Goal: Task Accomplishment & Management: Manage account settings

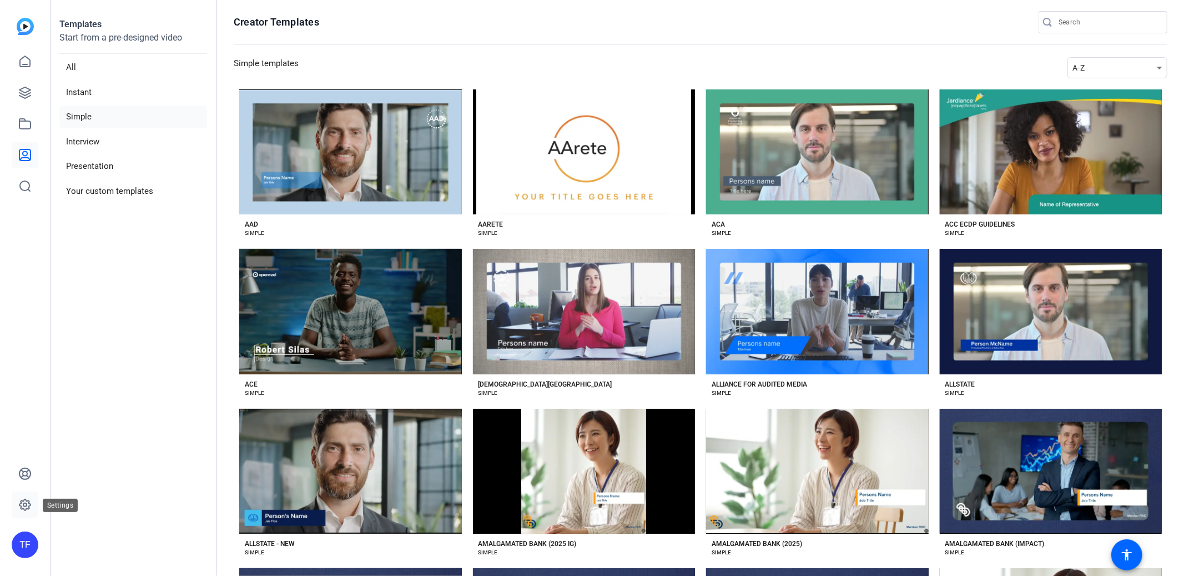
click at [27, 514] on link at bounding box center [25, 504] width 27 height 27
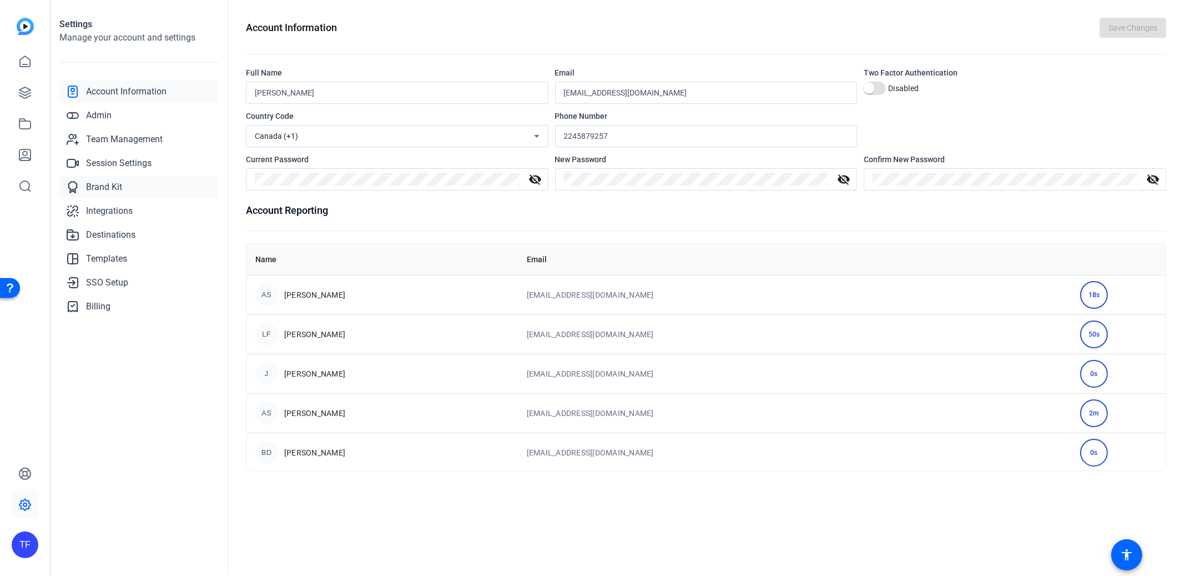
click at [86, 185] on span "Brand Kit" at bounding box center [104, 186] width 36 height 13
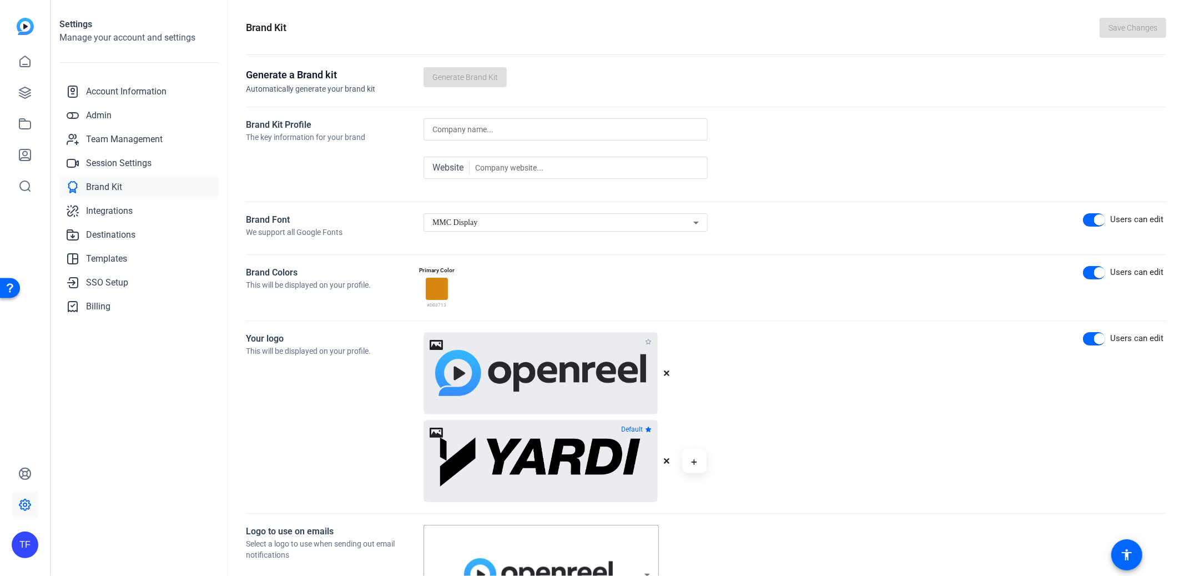
click at [486, 225] on div "MMC Display" at bounding box center [562, 222] width 261 height 13
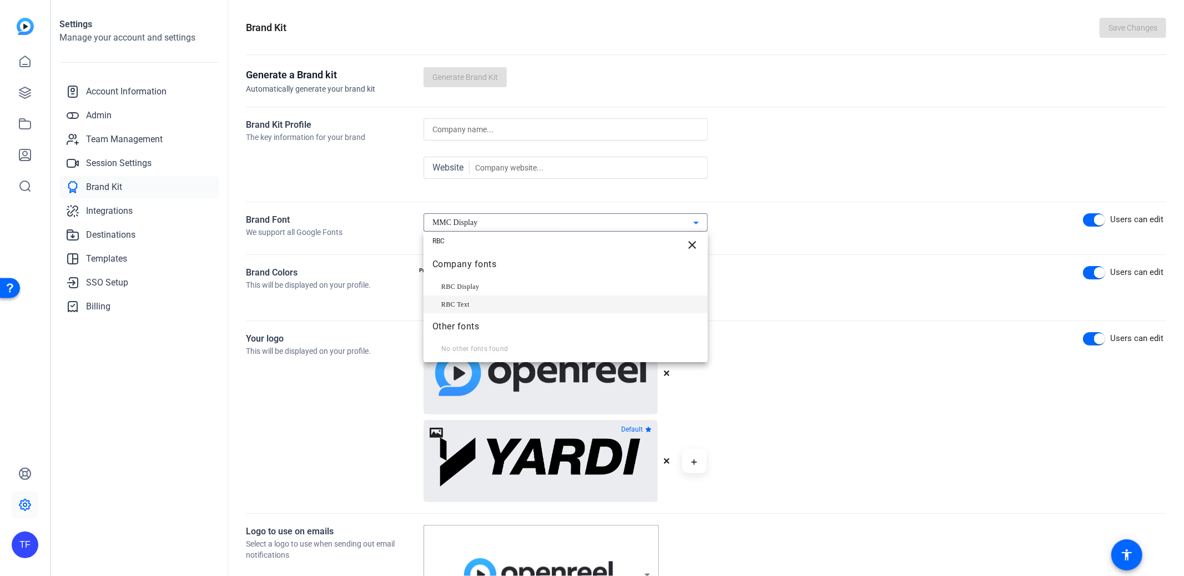
type input "RBC"
click at [465, 304] on span "RBC Text" at bounding box center [455, 304] width 28 height 13
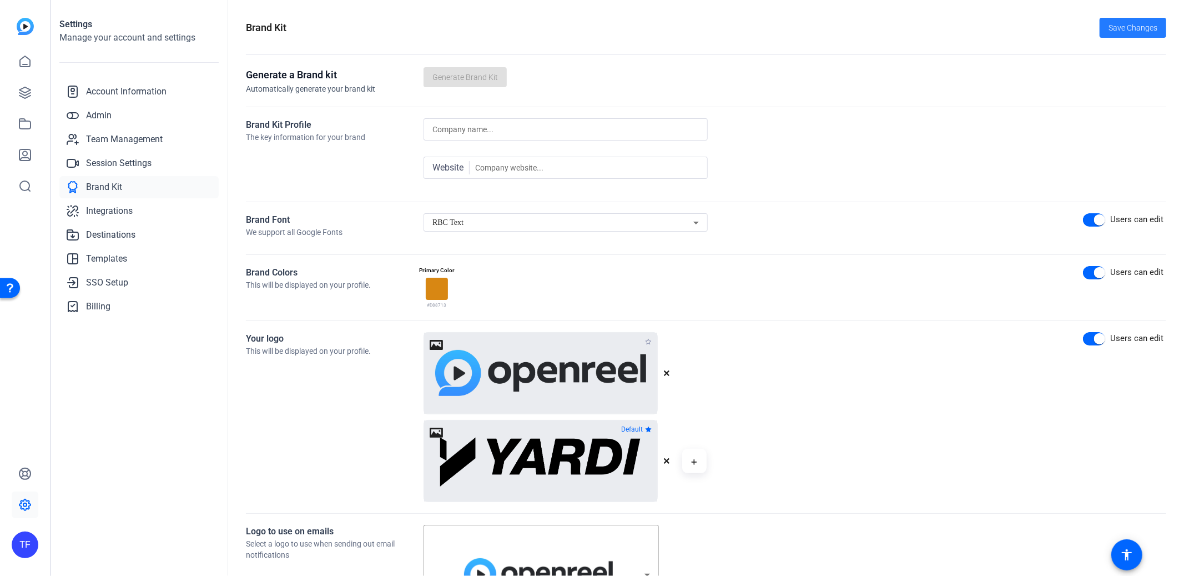
click at [1117, 29] on span "Save Changes" at bounding box center [1133, 28] width 49 height 12
click at [26, 120] on icon at bounding box center [24, 124] width 11 height 10
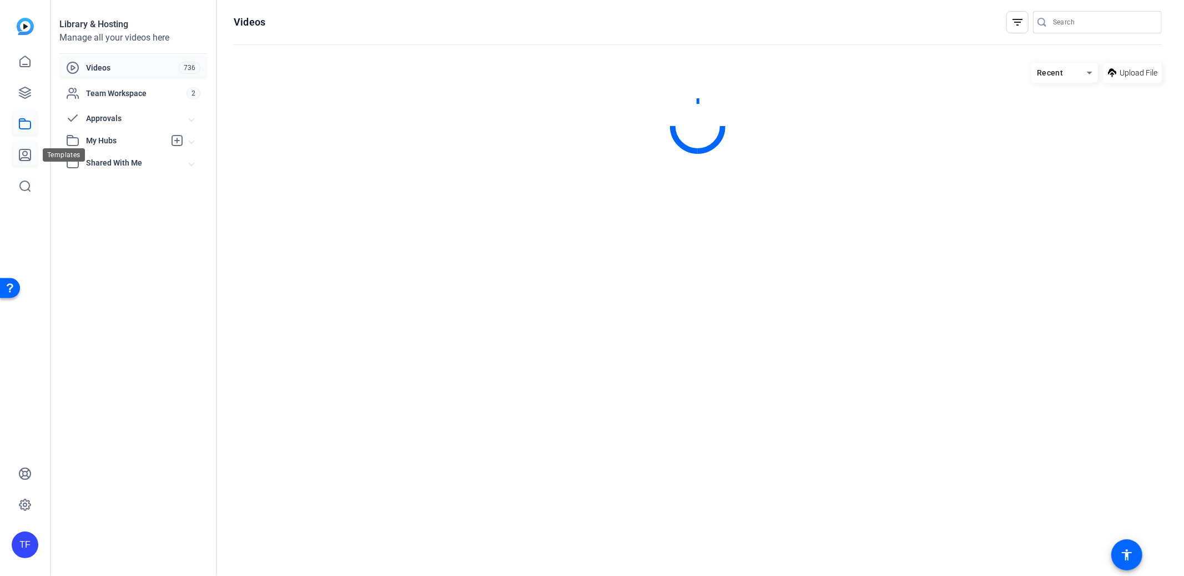
click at [23, 153] on icon at bounding box center [24, 154] width 11 height 11
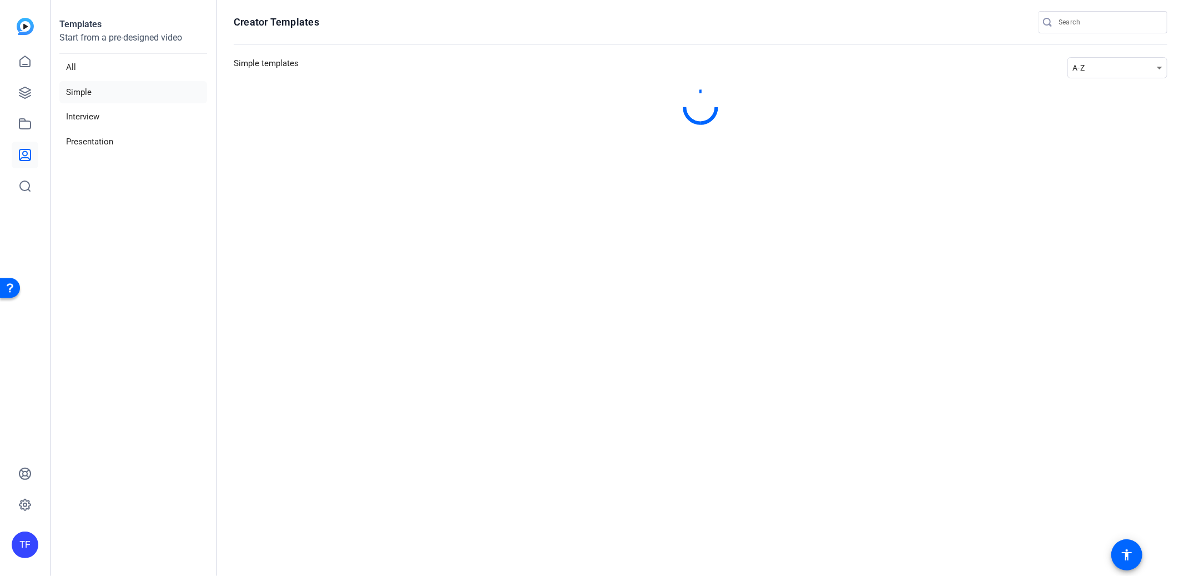
click at [1111, 62] on div "A-Z" at bounding box center [1115, 67] width 84 height 13
click at [1097, 89] on span "Newest" at bounding box center [1092, 87] width 23 height 13
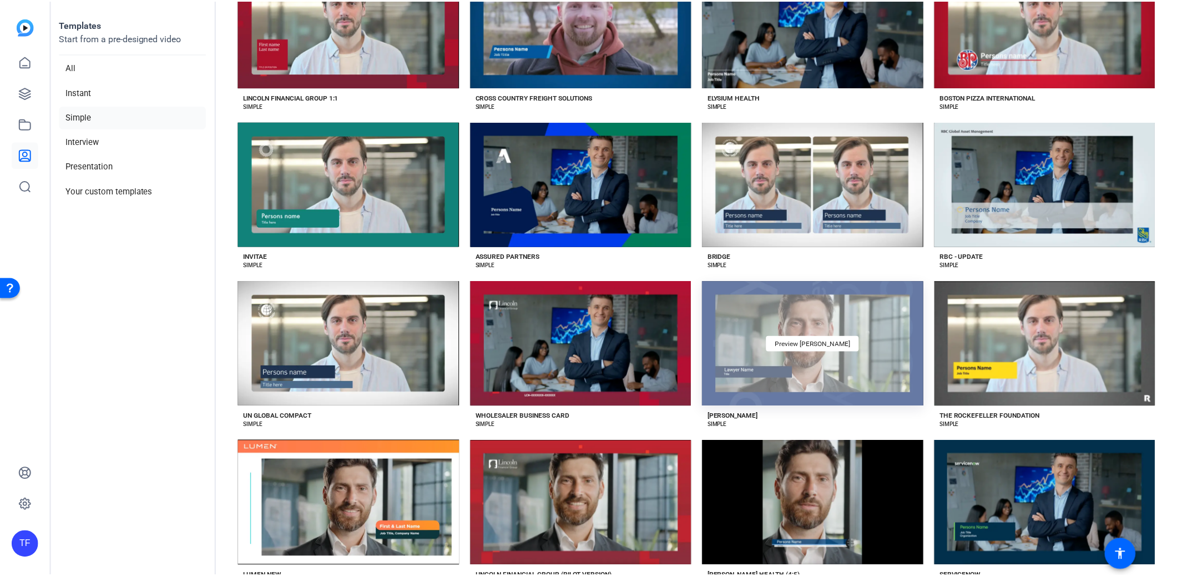
scroll to position [5548, 0]
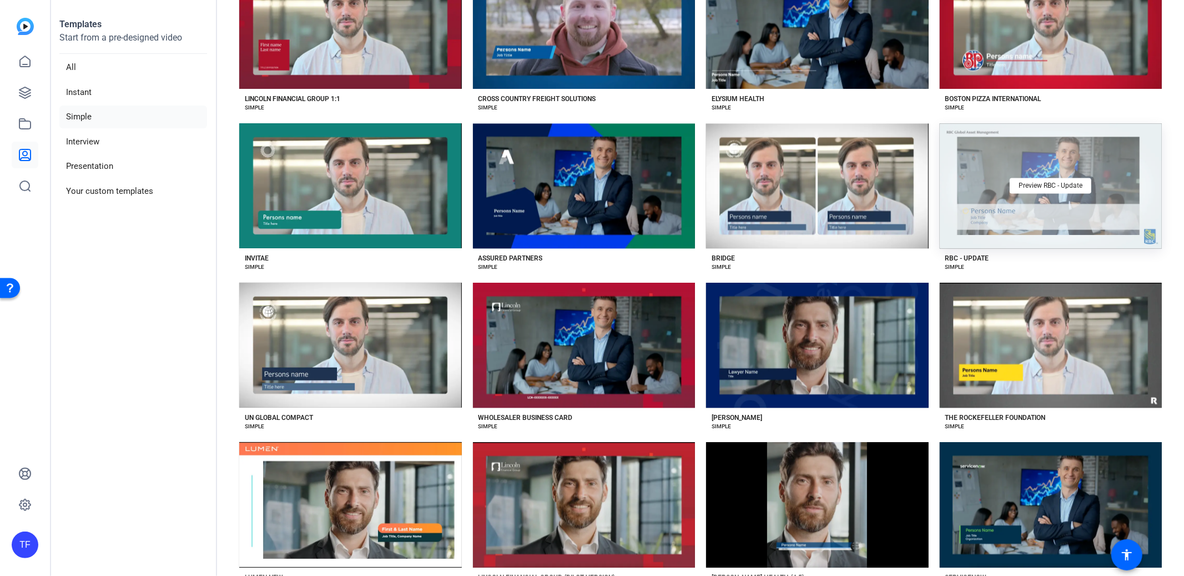
click at [1029, 181] on div "Preview RBC - Update" at bounding box center [1051, 185] width 223 height 125
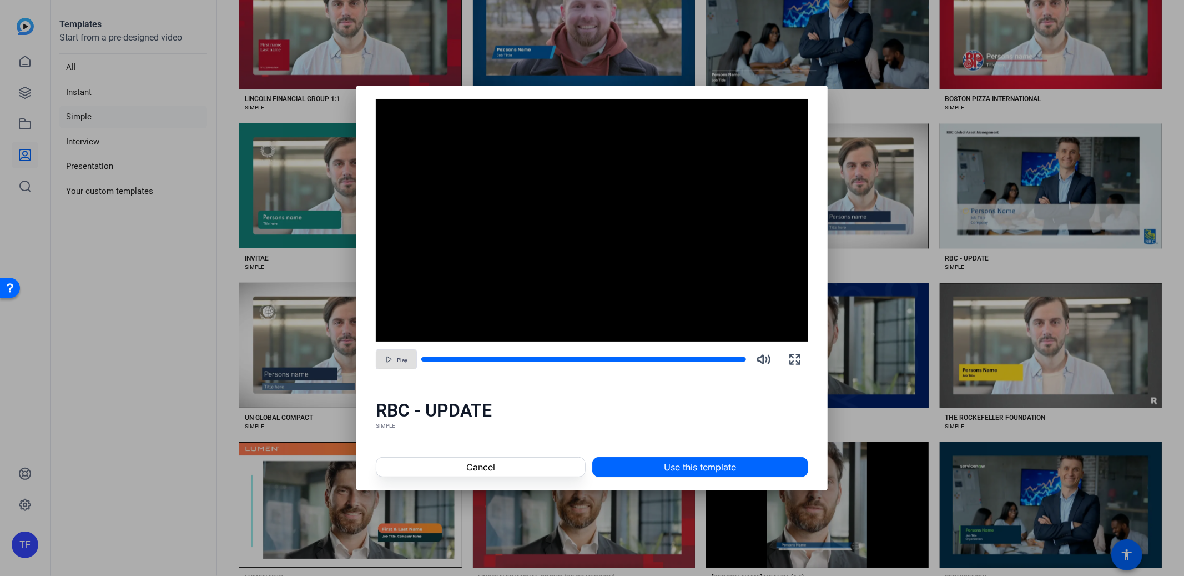
scroll to position [5516, 0]
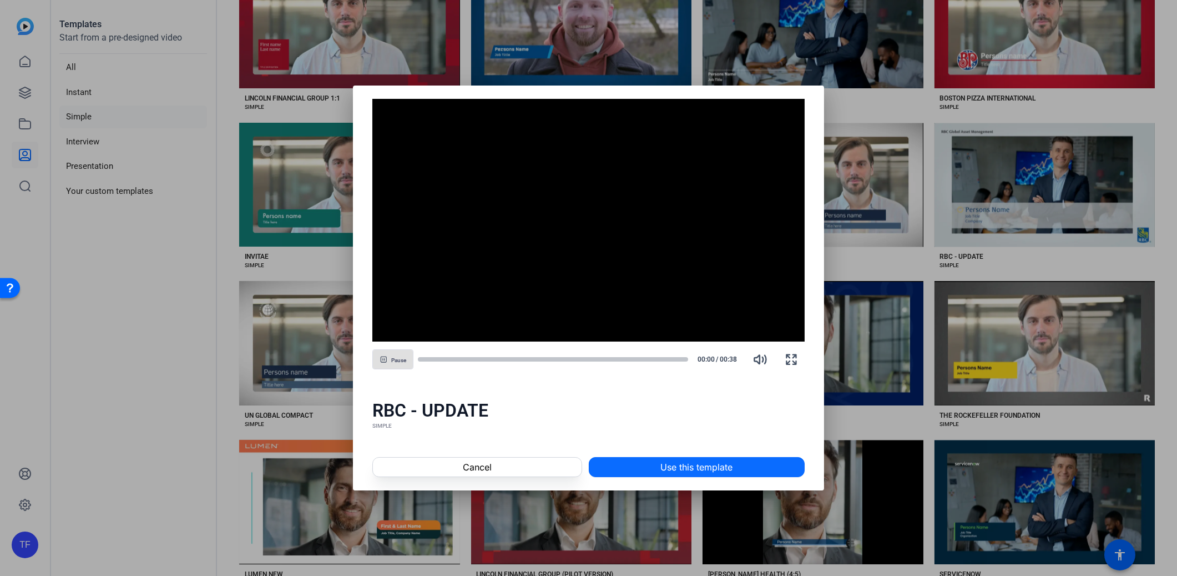
click at [709, 474] on span at bounding box center [697, 467] width 215 height 27
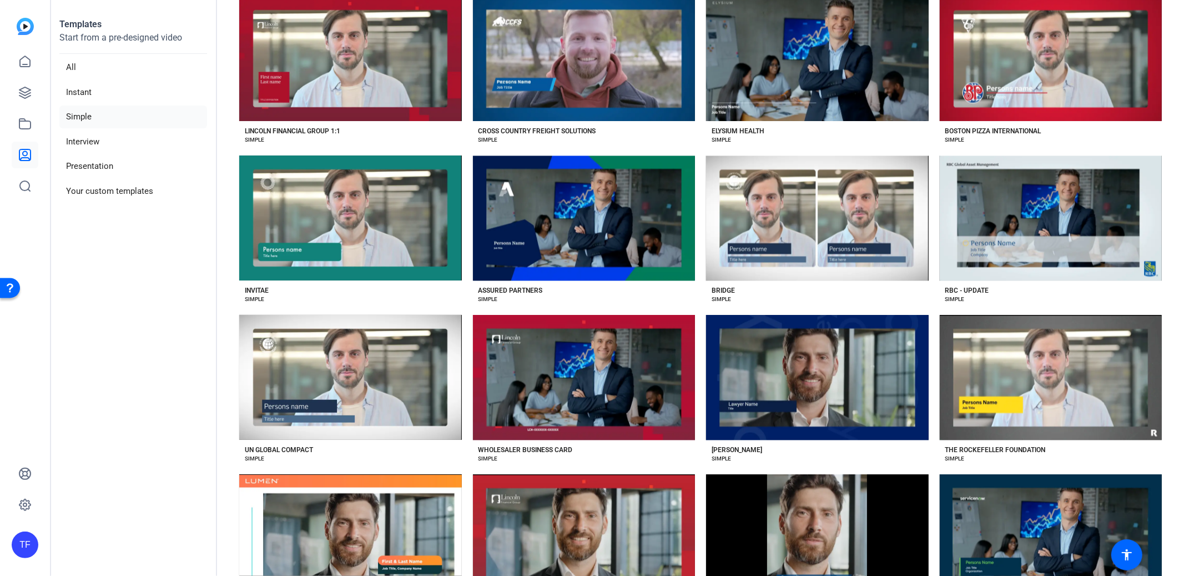
scroll to position [5548, 0]
